Goal: Register for event/course

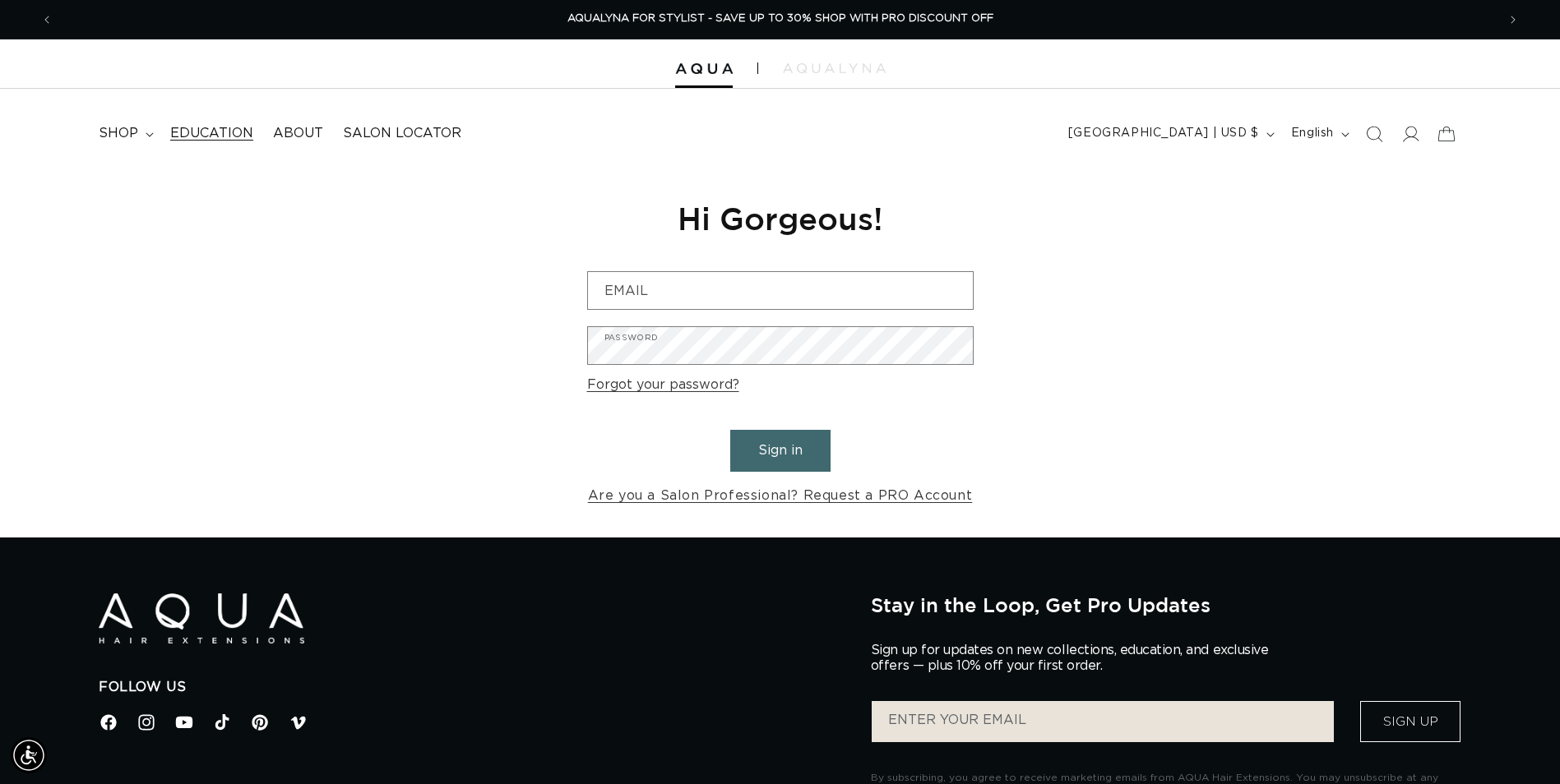
click at [239, 148] on link "Education" at bounding box center [212, 133] width 103 height 37
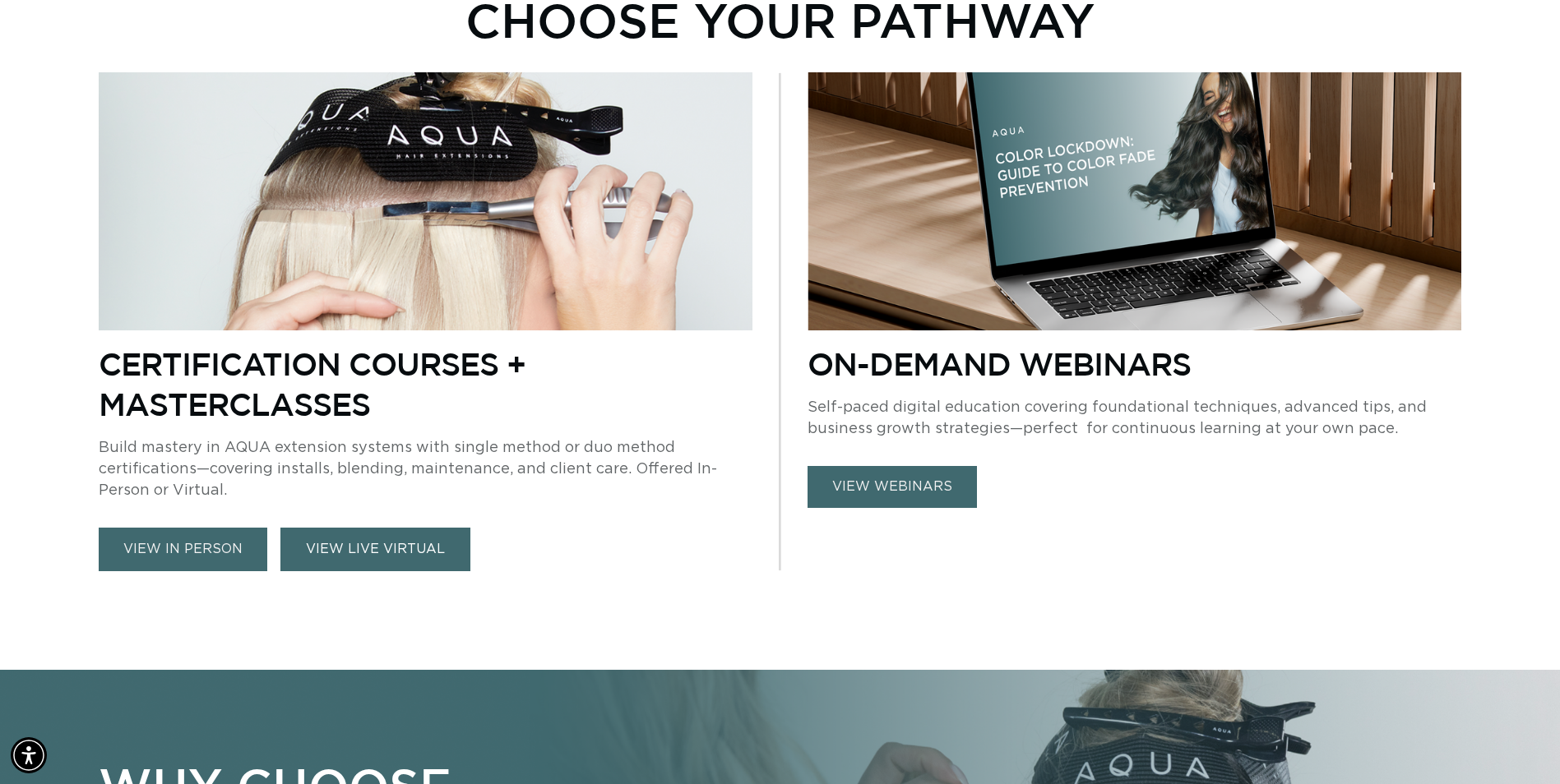
scroll to position [0, 2886]
click at [332, 556] on link "VIEW LIVE VIRTUAL" at bounding box center [375, 550] width 190 height 44
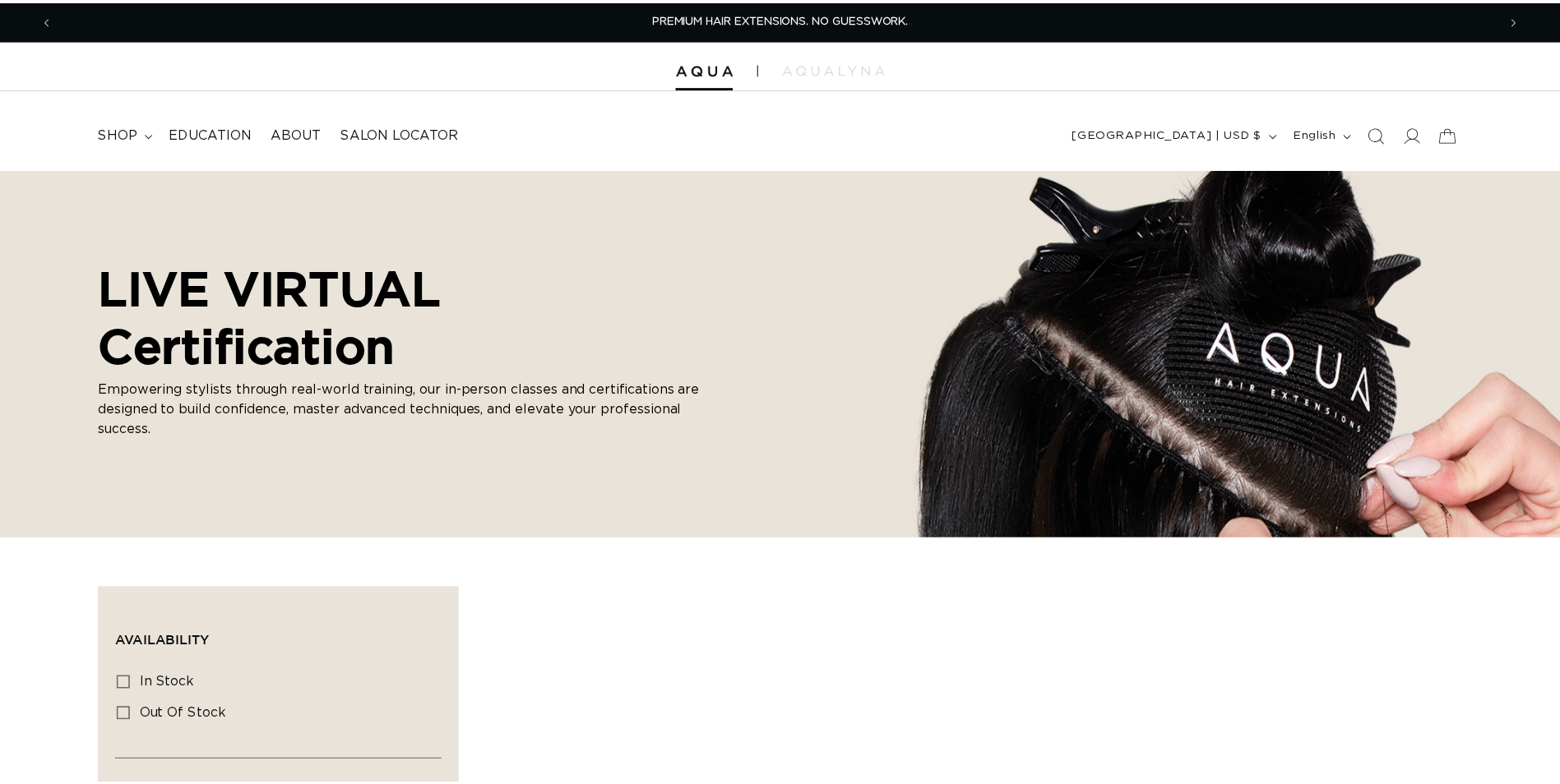
scroll to position [247, 0]
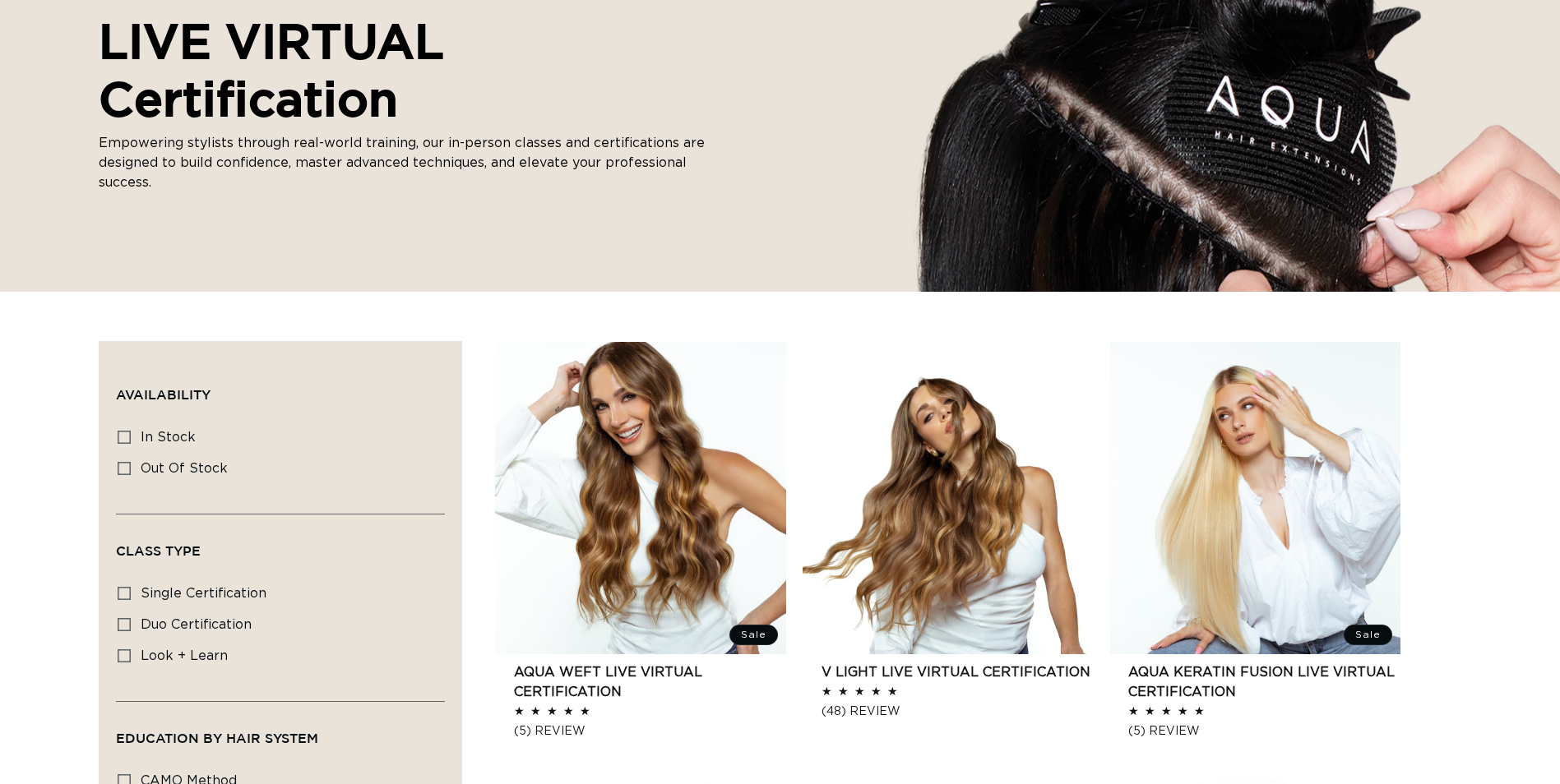
drag, startPoint x: 0, startPoint y: 370, endPoint x: 493, endPoint y: 373, distance: 493.0
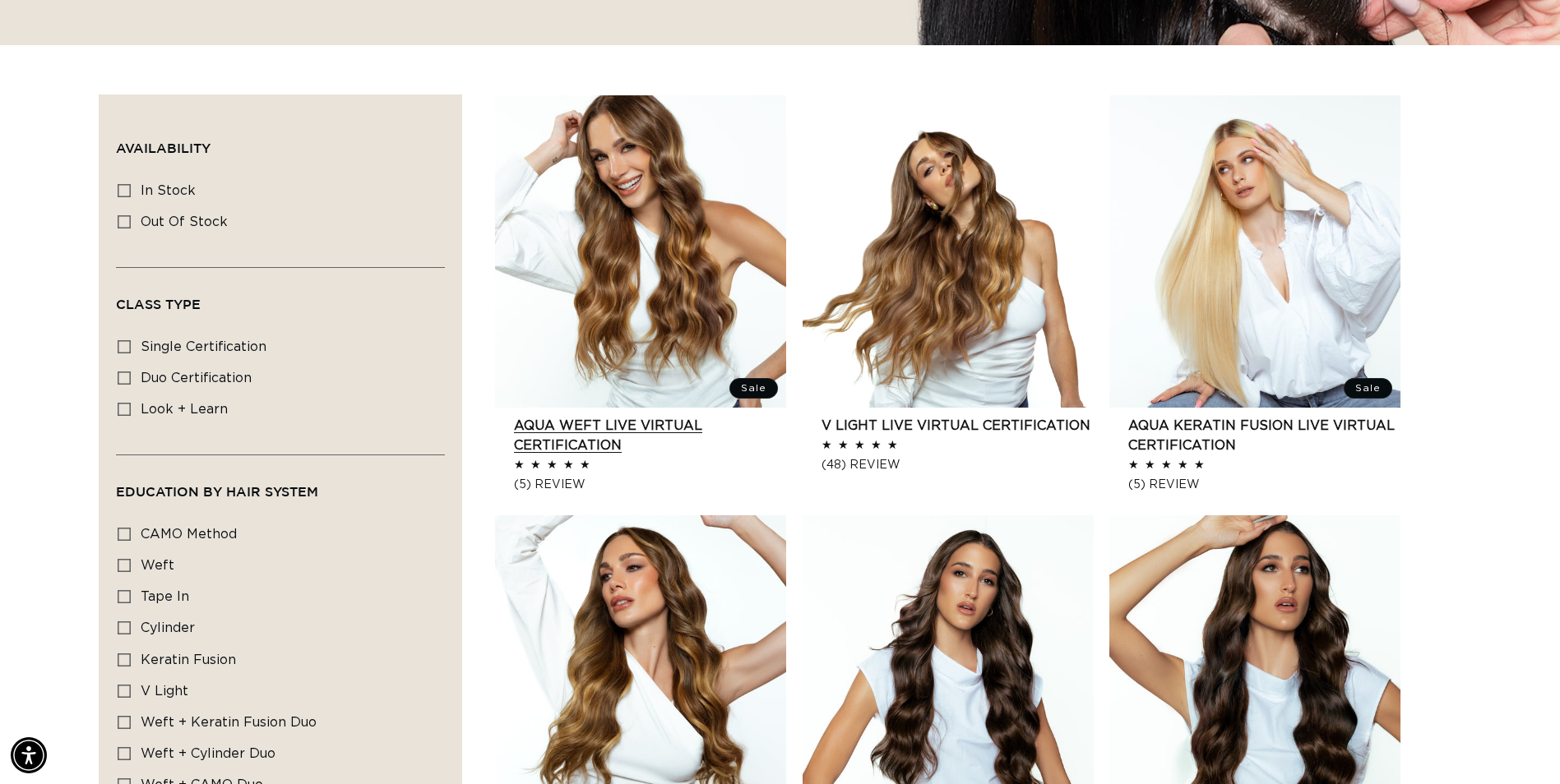
scroll to position [0, 1443]
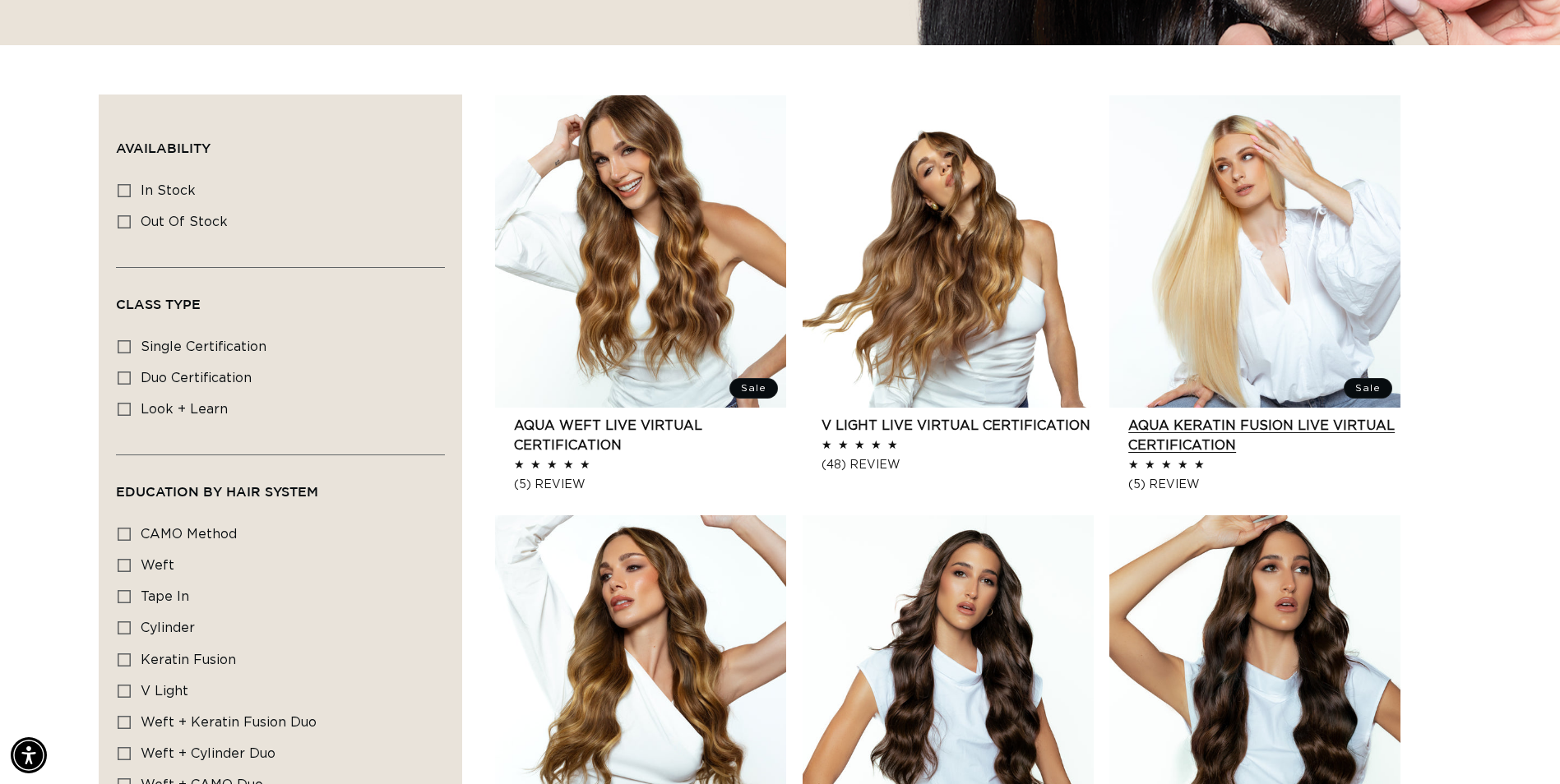
click at [1197, 416] on link "AQUA Keratin Fusion LIVE VIRTUAL Certification" at bounding box center [1264, 435] width 272 height 40
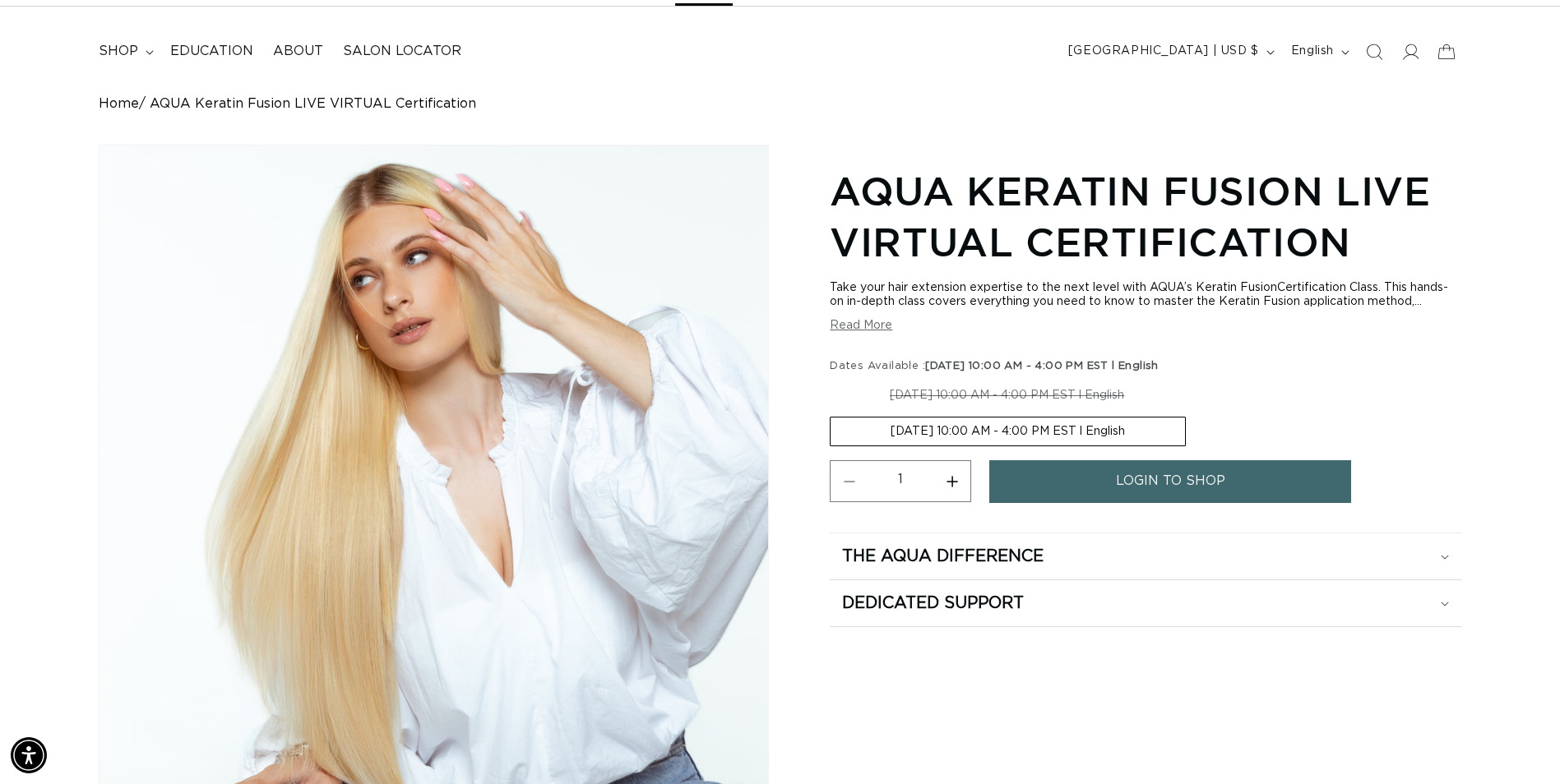
scroll to position [0, 2886]
click at [1160, 491] on span "login to shop" at bounding box center [1170, 481] width 109 height 42
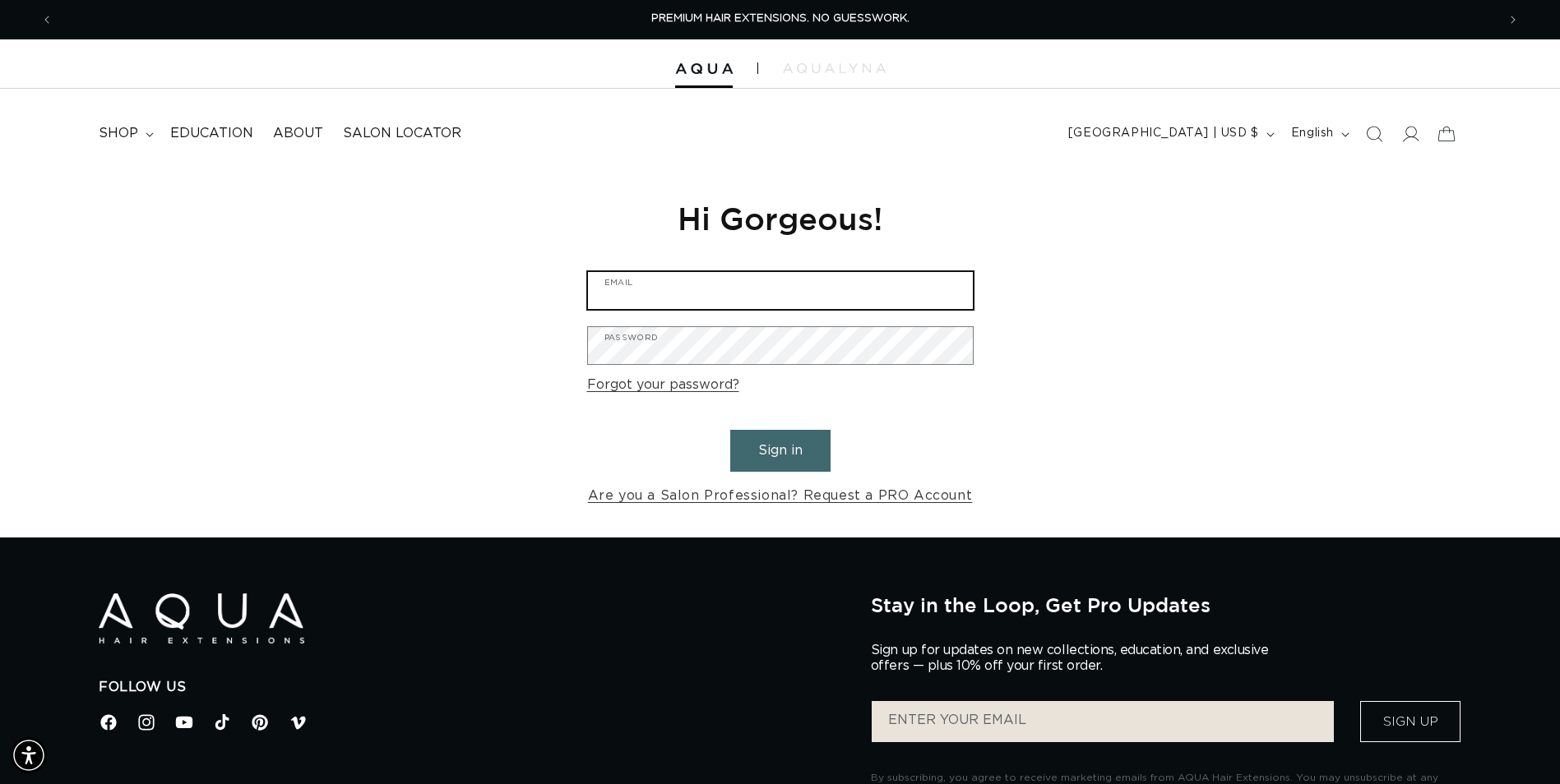
click at [610, 302] on input "Email" at bounding box center [780, 291] width 385 height 37
type input "[PERSON_NAME][EMAIL_ADDRESS][DOMAIN_NAME]"
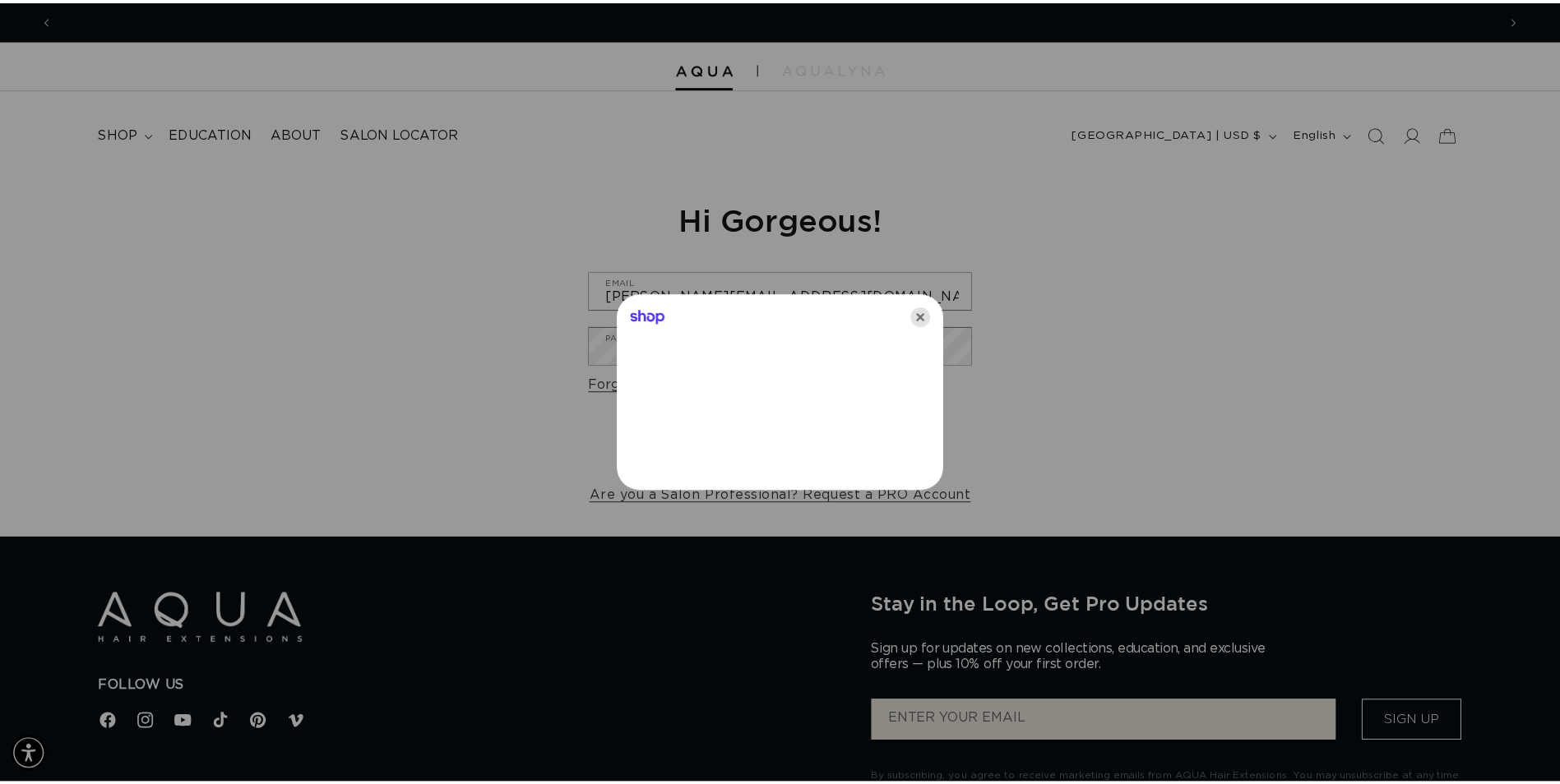
scroll to position [0, 0]
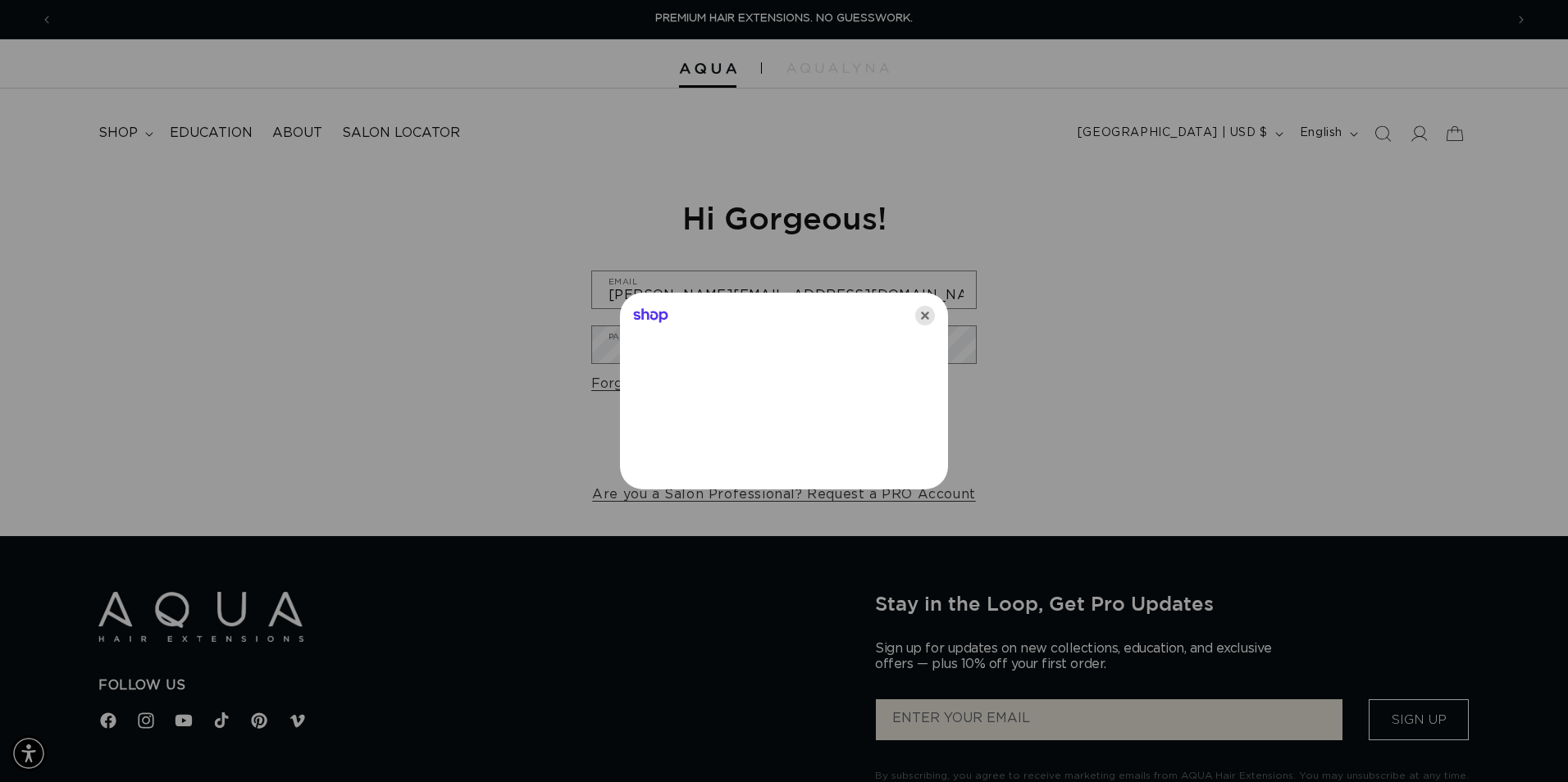
click at [931, 310] on icon "Close" at bounding box center [925, 315] width 19 height 19
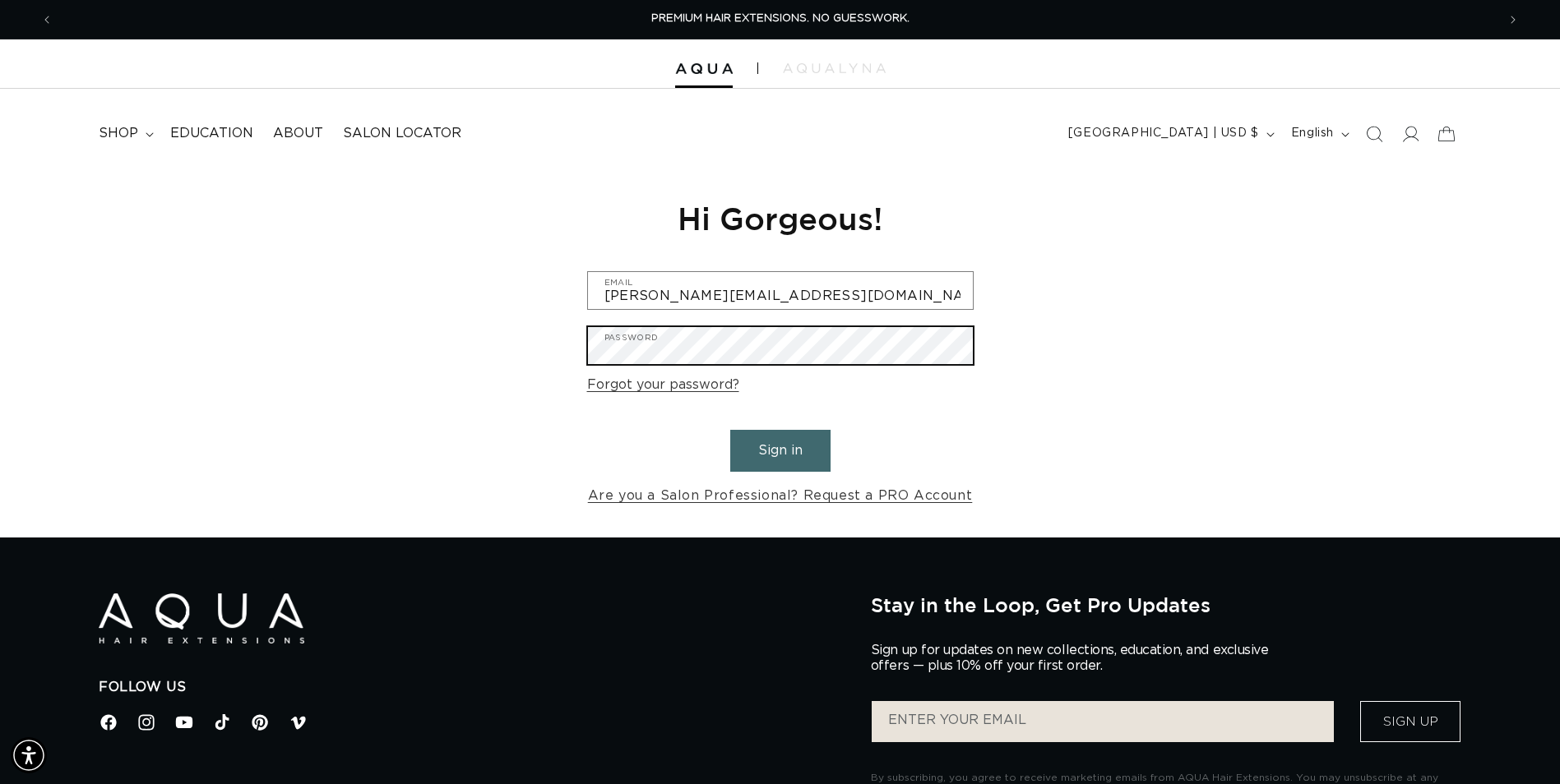
click at [730, 430] on button "Sign in" at bounding box center [780, 451] width 100 height 42
